Goal: Transaction & Acquisition: Subscribe to service/newsletter

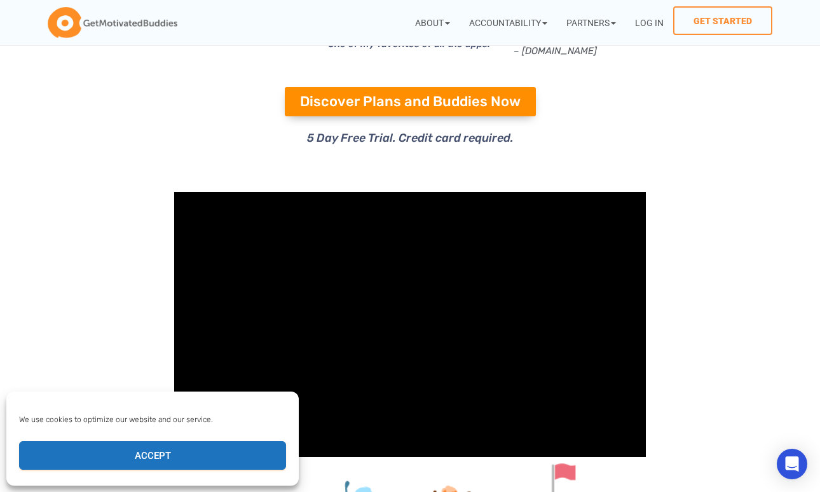
scroll to position [205, 0]
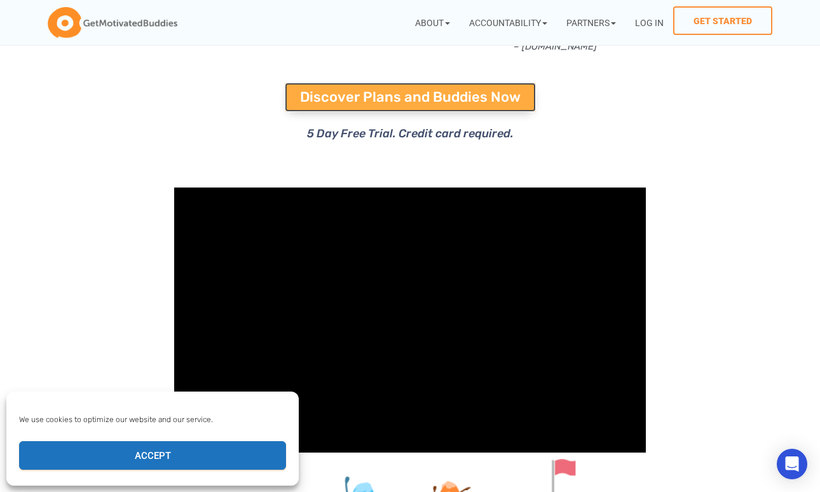
click at [384, 108] on link "Discover Plans and Buddies Now" at bounding box center [410, 97] width 251 height 29
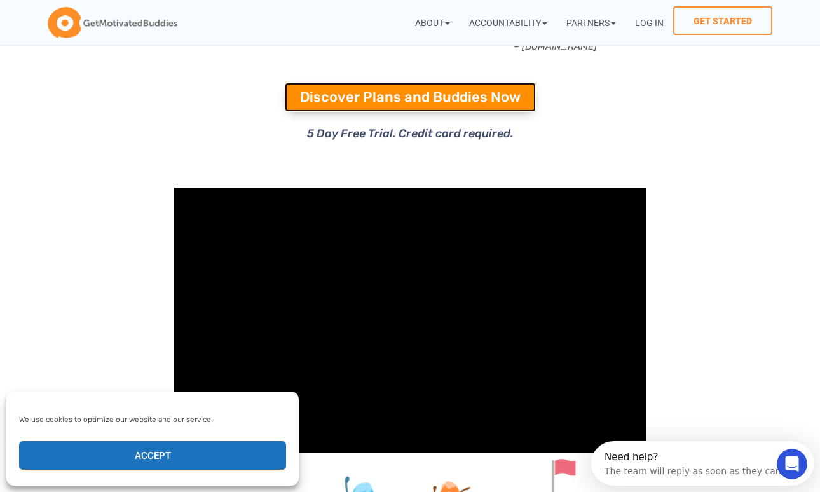
scroll to position [0, 0]
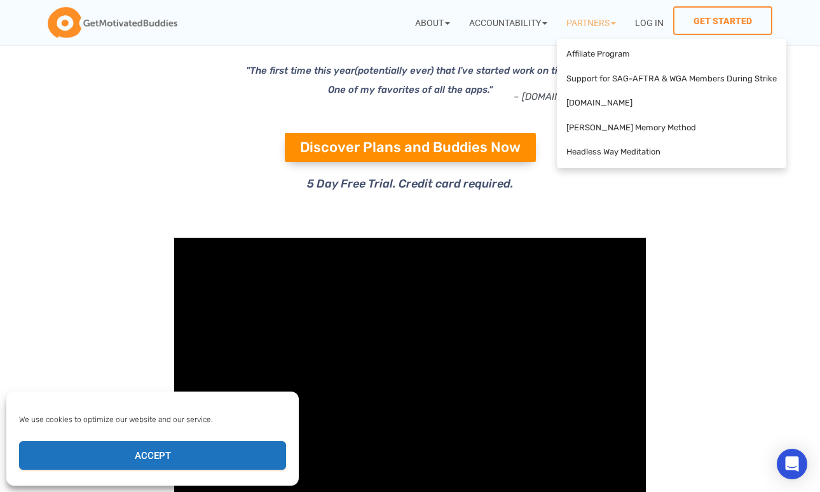
scroll to position [148, 0]
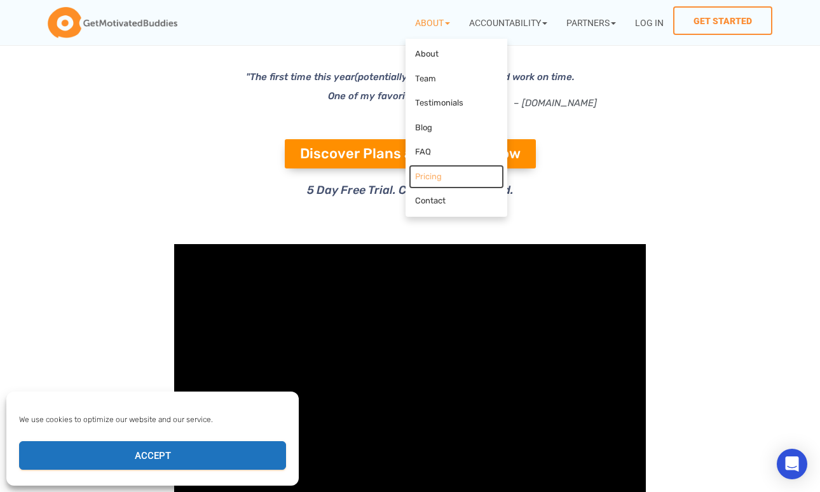
click at [413, 174] on link "Pricing" at bounding box center [456, 177] width 95 height 25
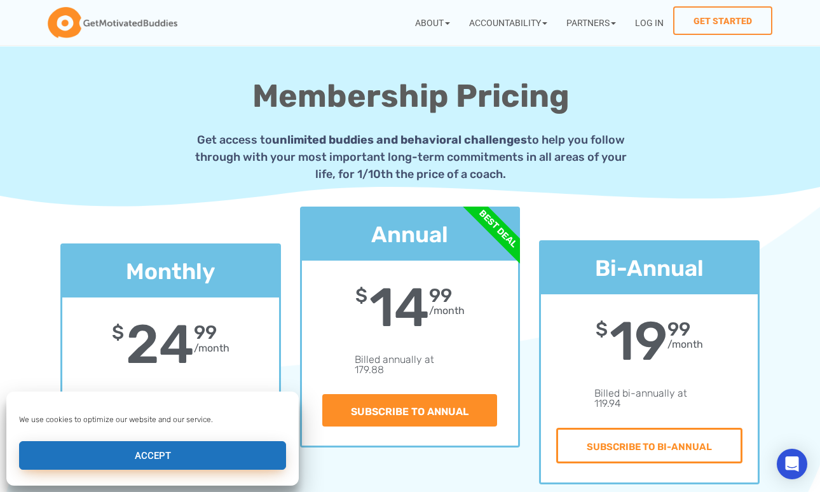
click at [85, 457] on button "Accept" at bounding box center [152, 455] width 267 height 29
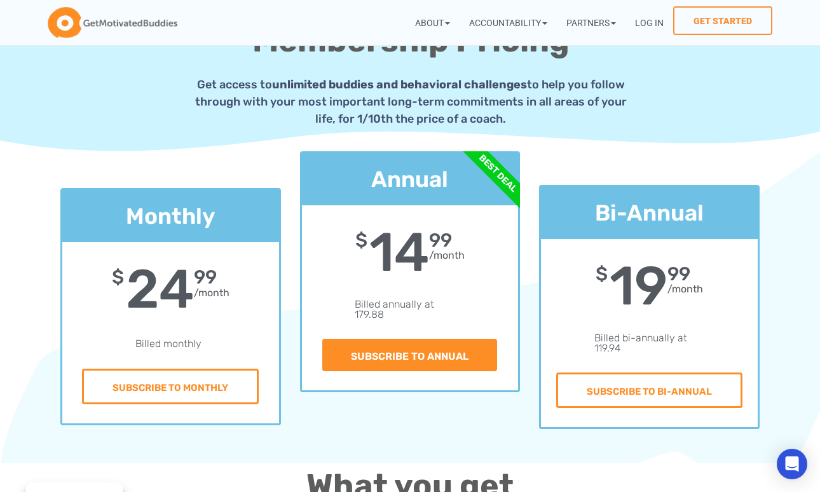
scroll to position [95, 0]
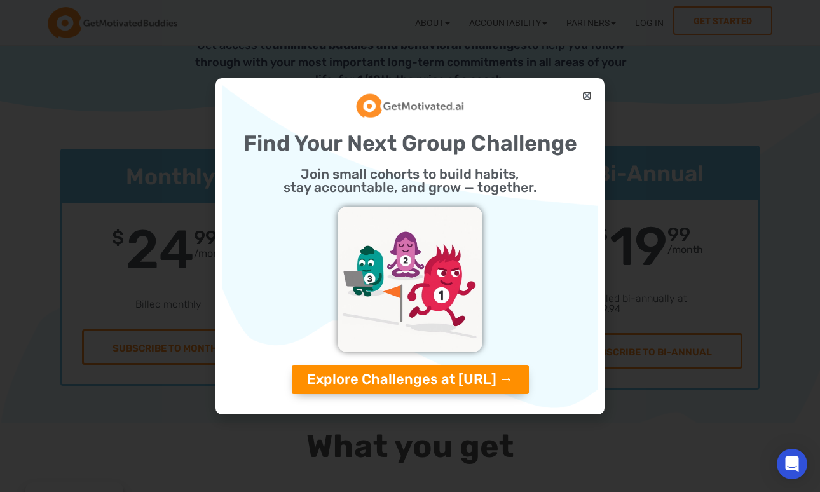
click at [588, 93] on icon "Close" at bounding box center [587, 96] width 10 height 10
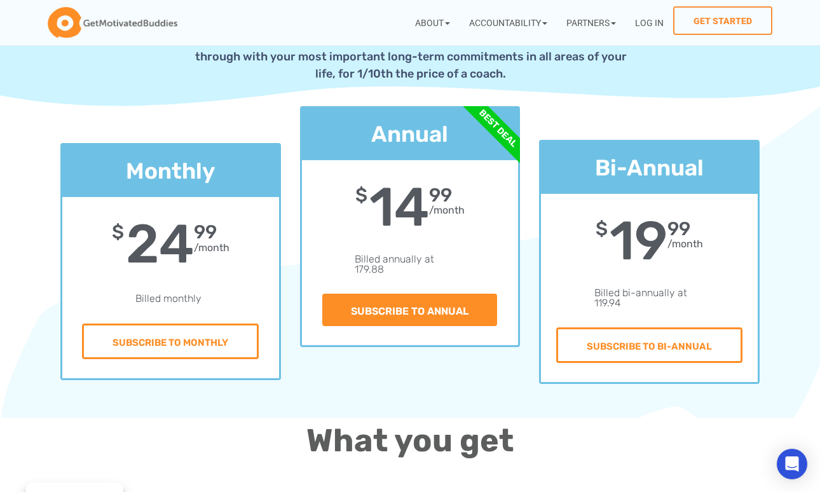
scroll to position [0, 0]
